Goal: Task Accomplishment & Management: Manage account settings

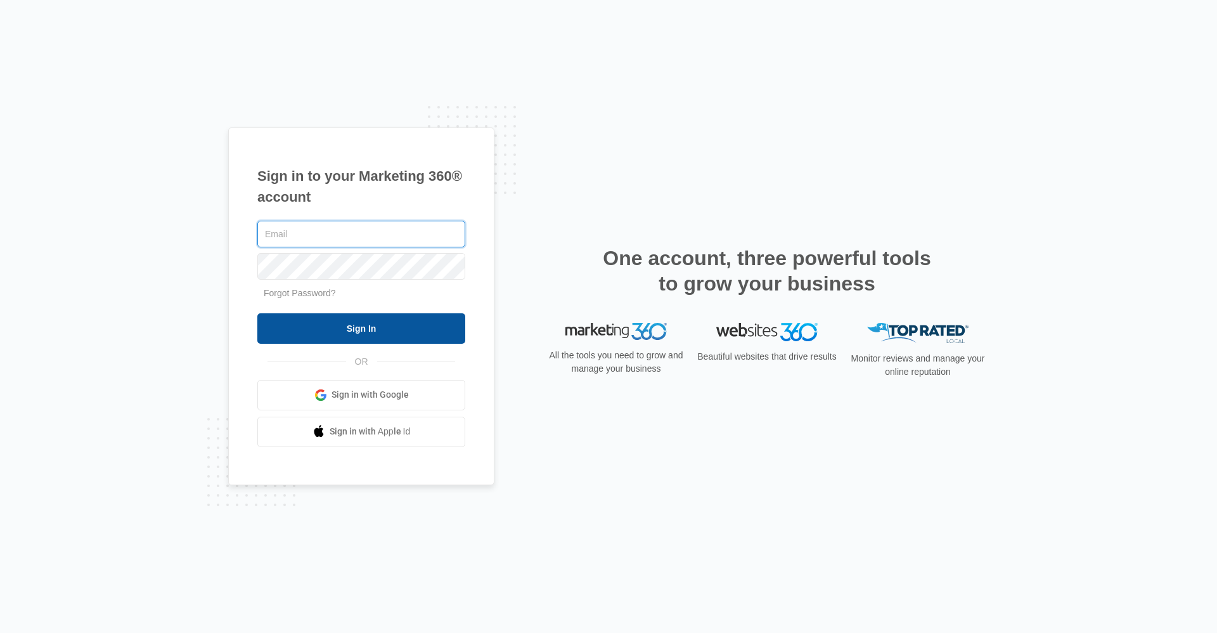
type input "gwlease2@vintage-corp.com"
click at [374, 320] on input "Sign In" at bounding box center [361, 328] width 208 height 30
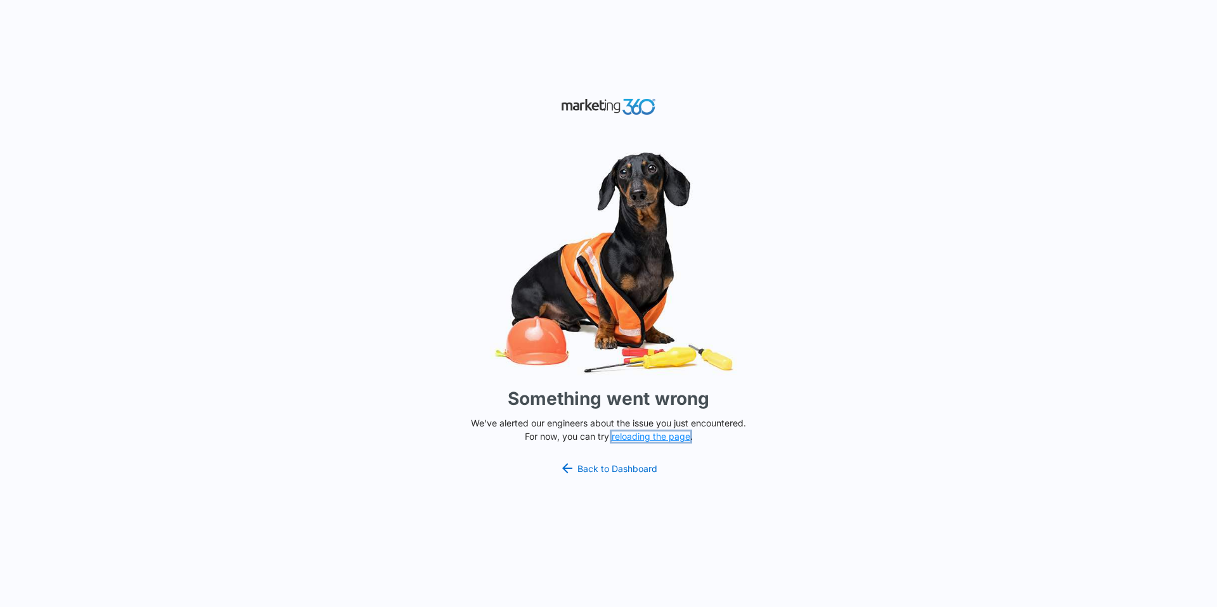
click at [663, 439] on button "reloading the page" at bounding box center [651, 437] width 79 height 10
click at [658, 437] on button "reloading the page" at bounding box center [651, 437] width 79 height 10
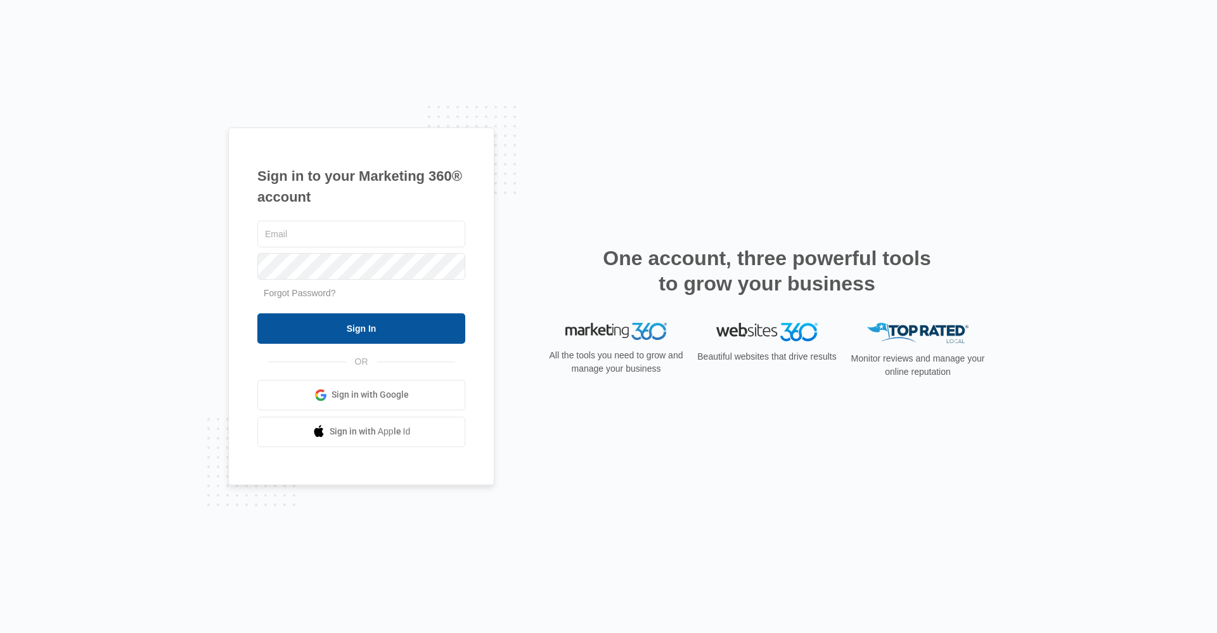
type input "gwlease2@vintage-corp.com"
click at [453, 336] on input "Sign In" at bounding box center [361, 328] width 208 height 30
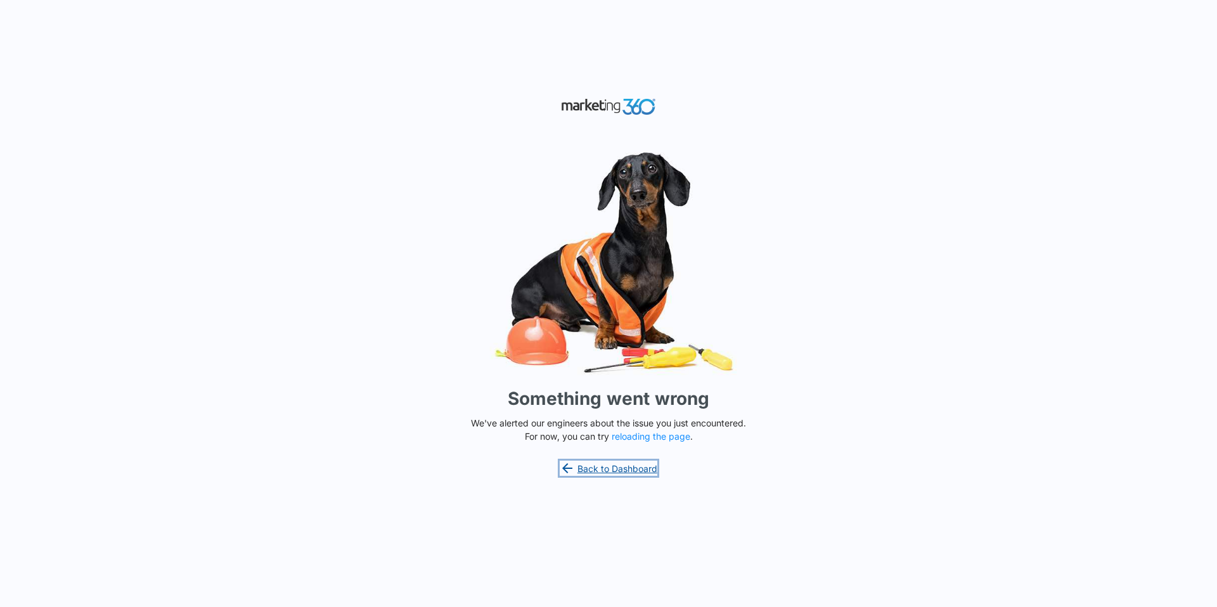
click at [597, 462] on link "Back to Dashboard" at bounding box center [609, 468] width 98 height 15
click at [605, 465] on link "Back to Dashboard" at bounding box center [609, 468] width 98 height 15
click at [577, 473] on link "Back to Dashboard" at bounding box center [609, 468] width 98 height 15
click at [653, 436] on button "reloading the page" at bounding box center [651, 437] width 79 height 10
click at [609, 469] on link "Back to Dashboard" at bounding box center [609, 468] width 98 height 15
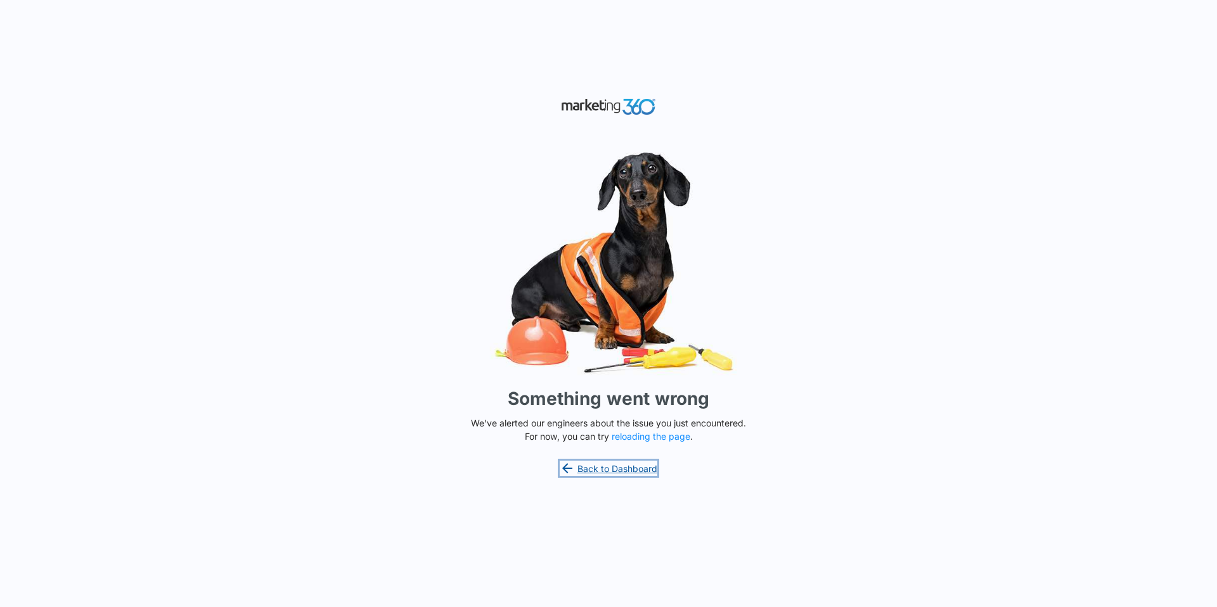
click at [629, 470] on link "Back to Dashboard" at bounding box center [609, 468] width 98 height 15
click at [623, 462] on link "Back to Dashboard" at bounding box center [609, 468] width 98 height 15
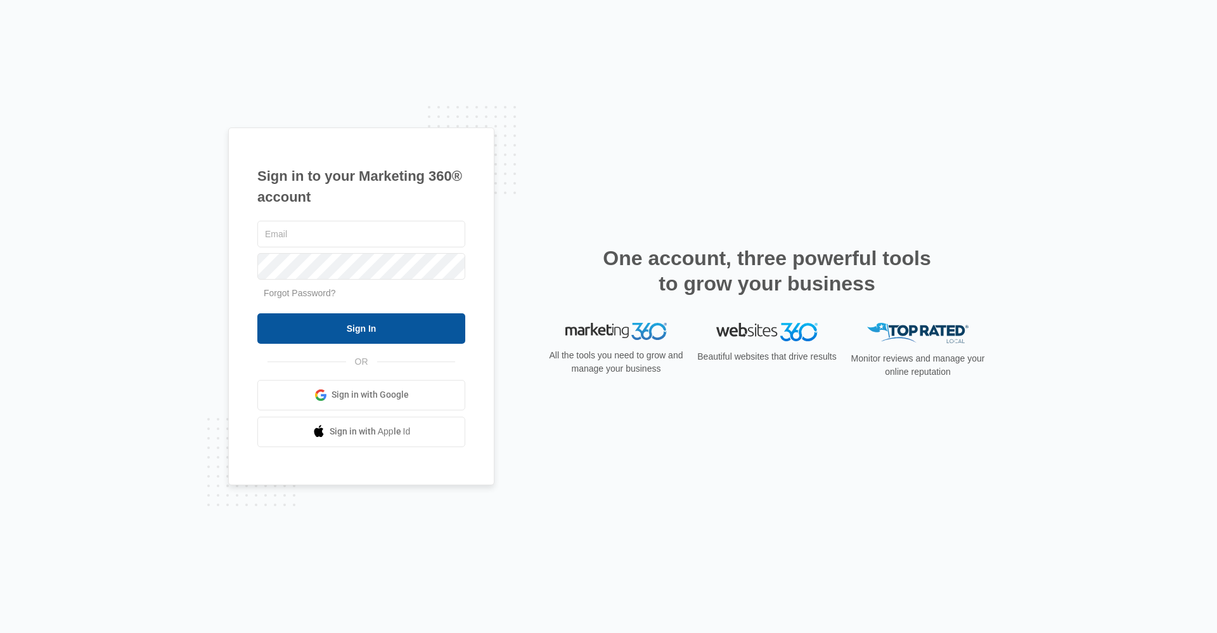
type input "gwlease2@vintage-corp.com"
click at [380, 328] on input "Sign In" at bounding box center [361, 328] width 208 height 30
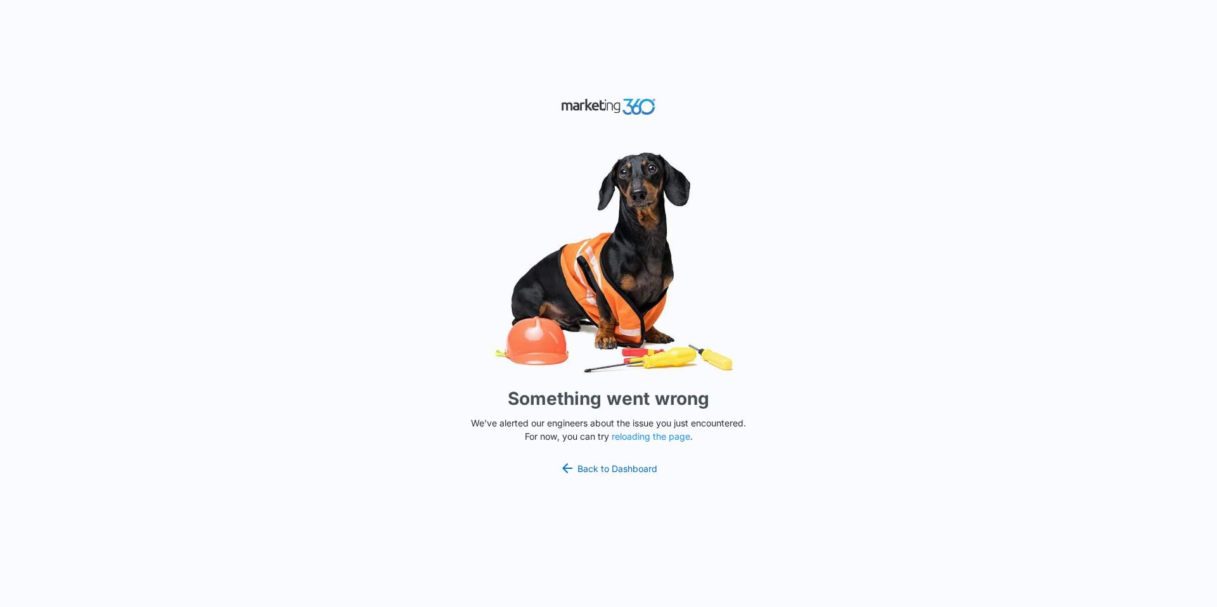
click at [340, 101] on div "Something went wrong We've alerted our engineers about the issue you just encou…" at bounding box center [608, 303] width 1217 height 607
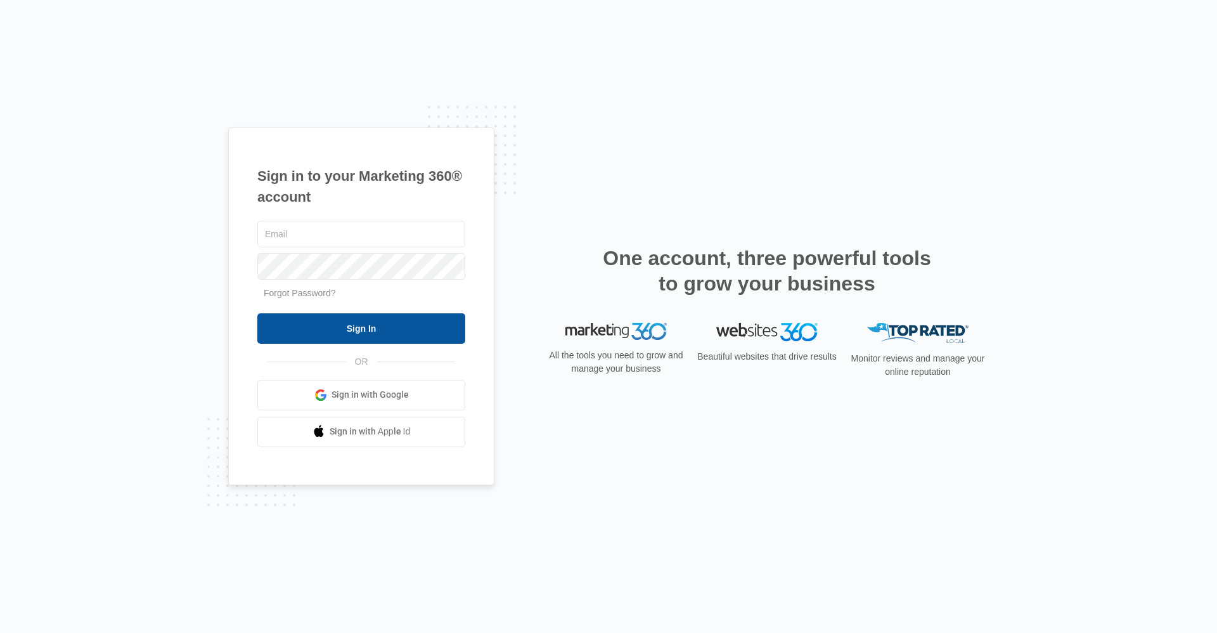
type input "gwlease2@vintage-corp.com"
click at [313, 337] on input "Sign In" at bounding box center [361, 328] width 208 height 30
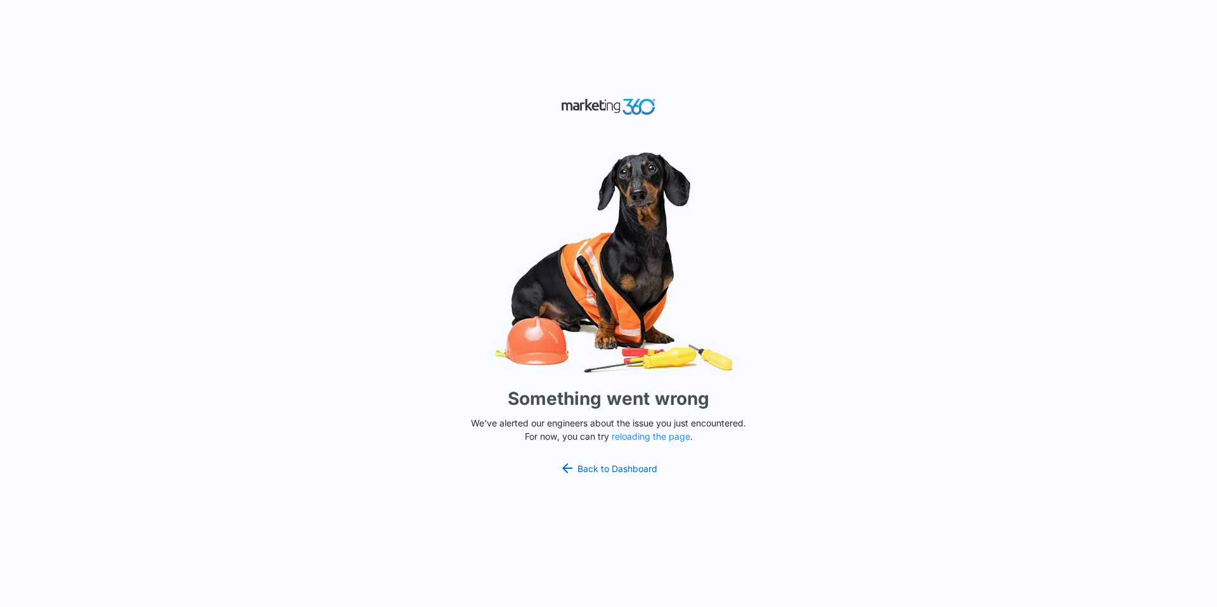
click at [623, 456] on div "Something went wrong We've alerted our engineers about the issue you just encou…" at bounding box center [608, 303] width 1217 height 607
click at [620, 467] on link "Back to Dashboard" at bounding box center [609, 468] width 98 height 15
click at [649, 439] on button "reloading the page" at bounding box center [651, 437] width 79 height 10
click at [637, 439] on button "reloading the page" at bounding box center [651, 437] width 79 height 10
drag, startPoint x: 585, startPoint y: 441, endPoint x: 525, endPoint y: 418, distance: 63.8
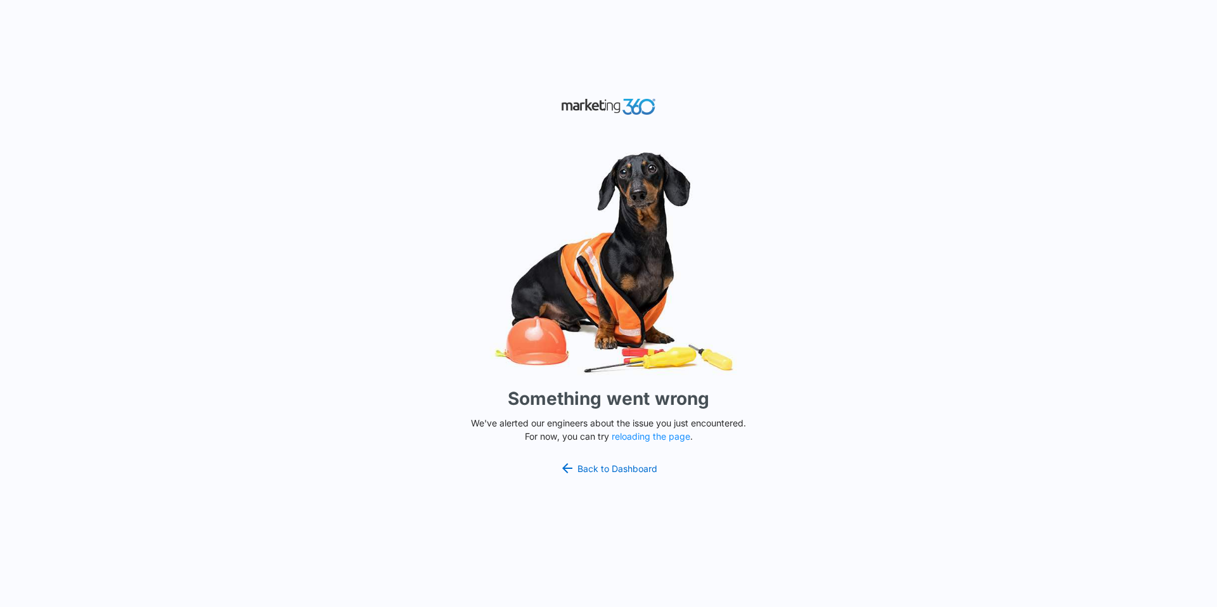
click at [526, 418] on p "We've alerted our engineers about the issue you just encountered. For now, you …" at bounding box center [608, 430] width 285 height 27
click at [585, 465] on link "Back to Dashboard" at bounding box center [609, 468] width 98 height 15
